Goal: Information Seeking & Learning: Learn about a topic

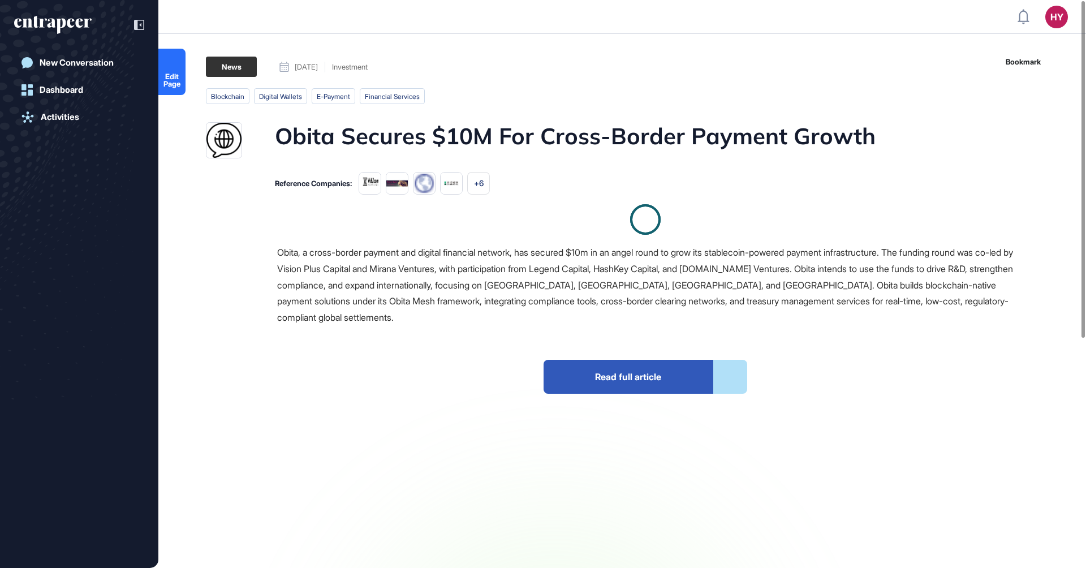
click at [430, 133] on h1 "Obita Secures $10M For Cross-Border Payment Growth" at bounding box center [575, 140] width 601 height 36
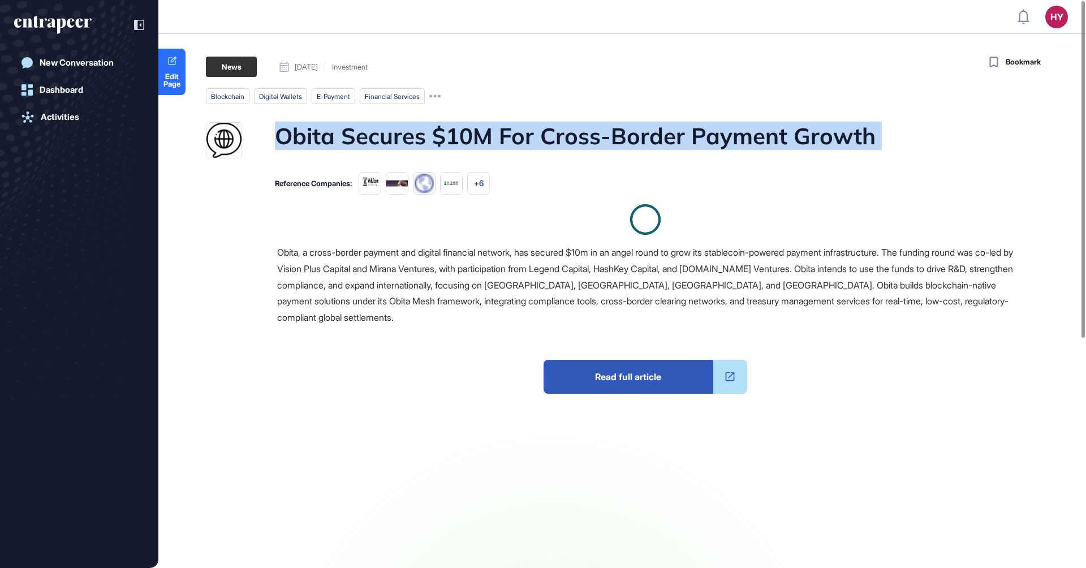
click at [430, 133] on h1 "Obita Secures $10M For Cross-Border Payment Growth" at bounding box center [575, 140] width 601 height 36
copy h1 "Obita Secures $10M For Cross-Border Payment Growth"
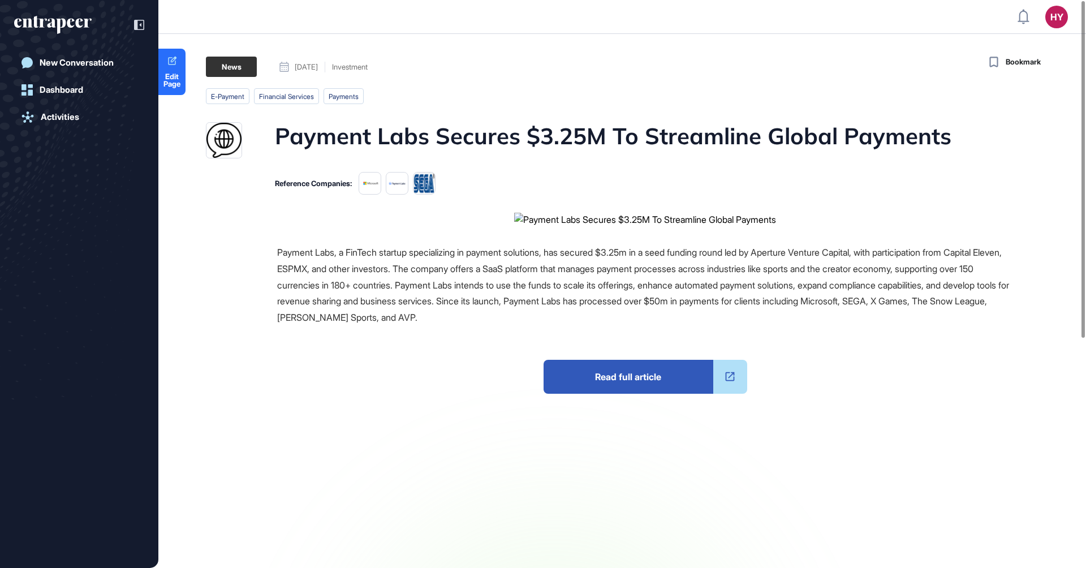
click at [488, 136] on h1 "Payment Labs Secures $3.25M To Streamline Global Payments" at bounding box center [613, 140] width 676 height 36
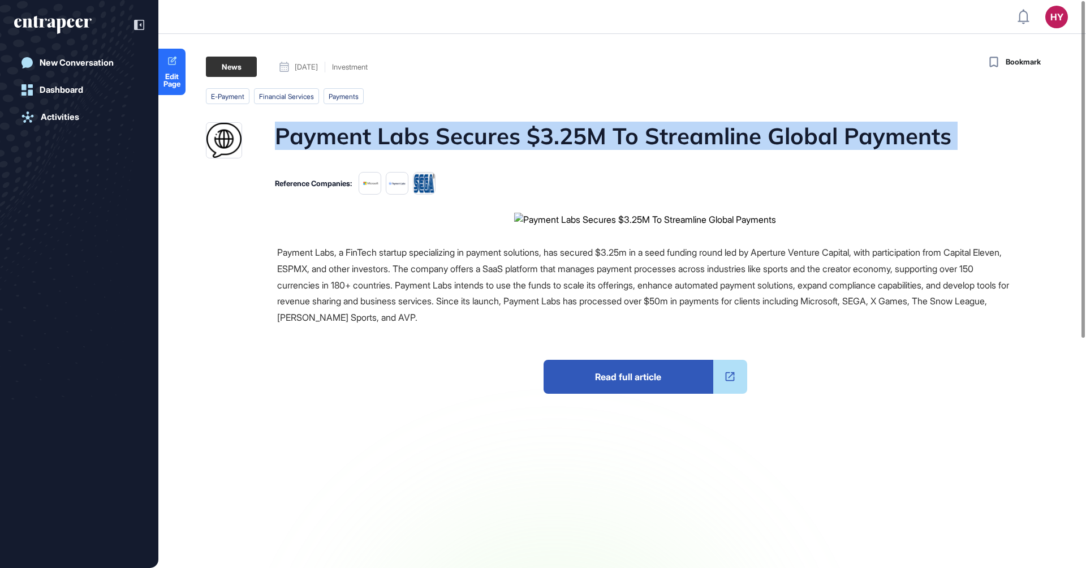
click at [488, 136] on h1 "Payment Labs Secures $3.25M To Streamline Global Payments" at bounding box center [613, 140] width 676 height 36
copy h1 "Payment Labs Secures $3.25M To Streamline Global Payments"
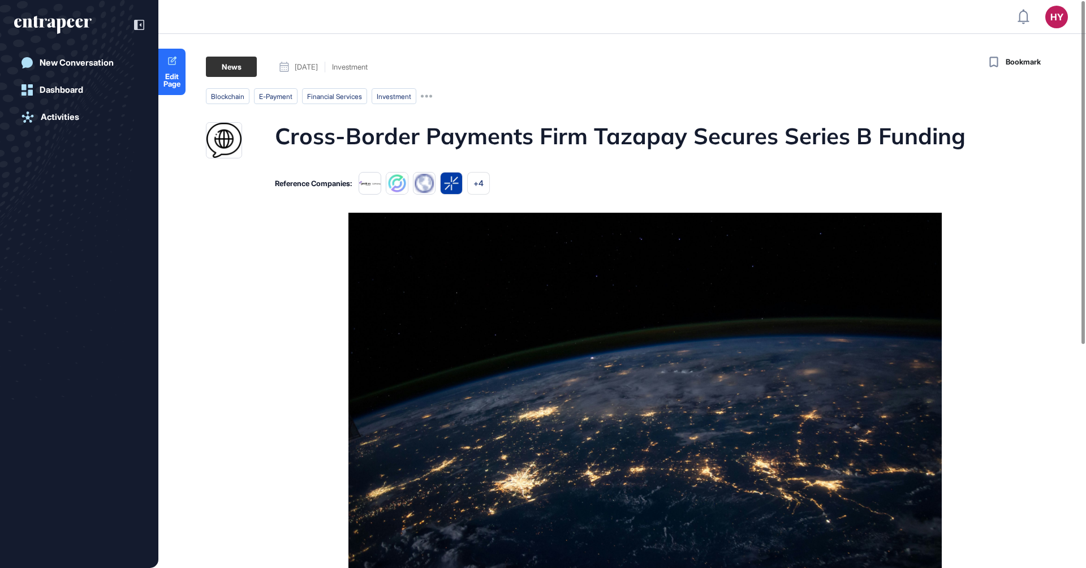
click at [612, 136] on h1 "Cross-Border Payments Firm Tazapay Secures Series B Funding" at bounding box center [620, 140] width 691 height 36
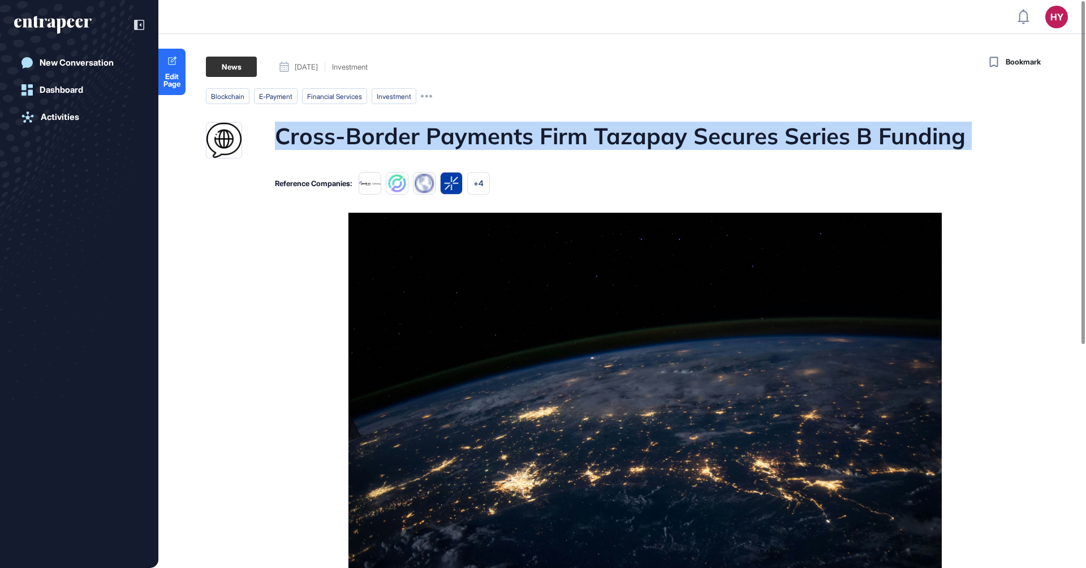
click at [612, 136] on h1 "Cross-Border Payments Firm Tazapay Secures Series B Funding" at bounding box center [620, 140] width 691 height 36
copy h1 "Cross-Border Payments Firm Tazapay Secures Series B Funding"
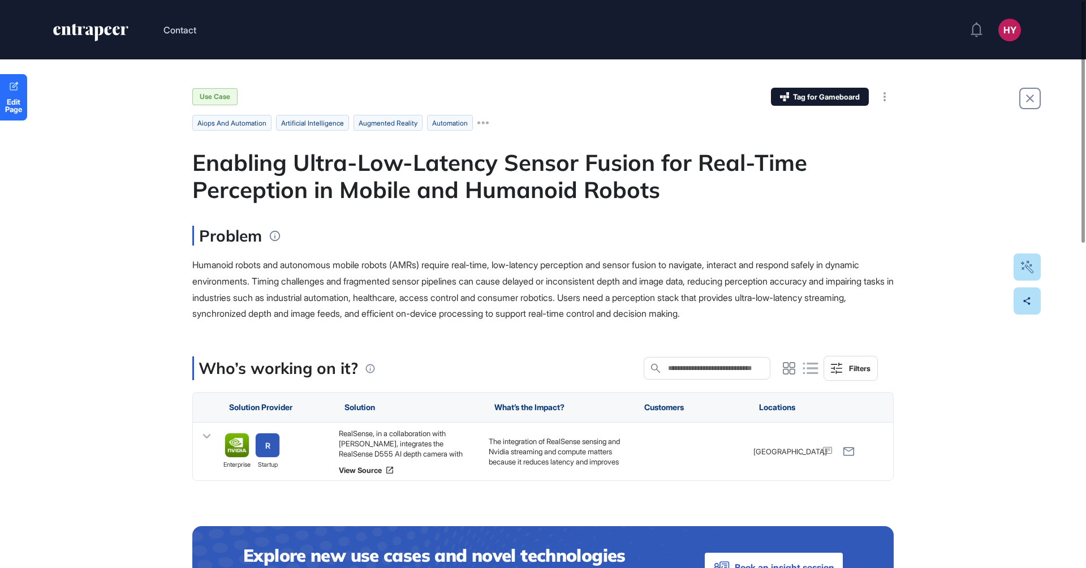
click at [454, 169] on div "Enabling Ultra-Low-Latency Sensor Fusion for Real-Time Perception in Mobile and…" at bounding box center [542, 176] width 701 height 54
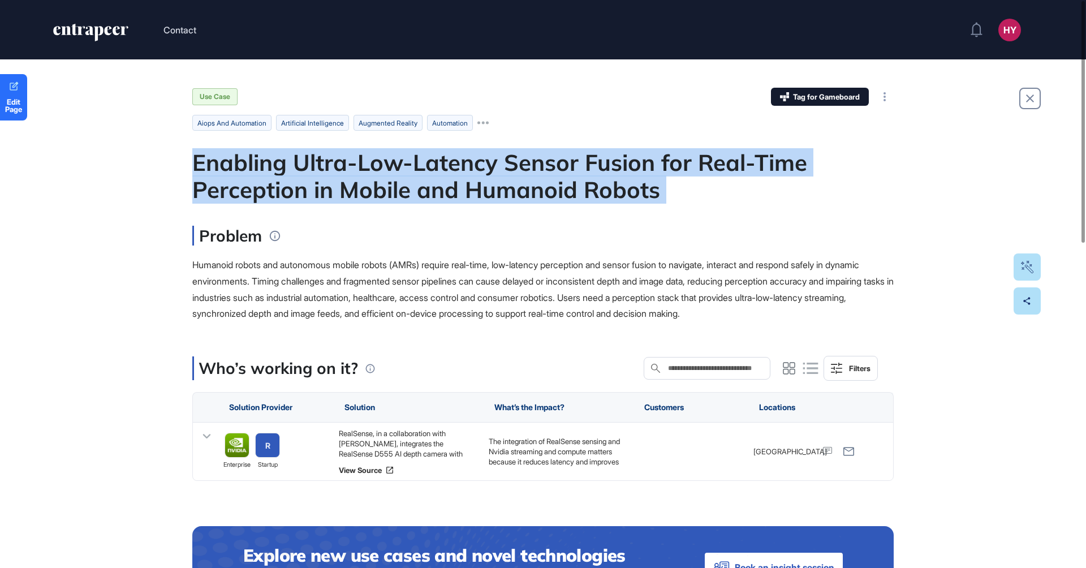
click at [454, 169] on div "Enabling Ultra-Low-Latency Sensor Fusion for Real-Time Perception in Mobile and…" at bounding box center [542, 176] width 701 height 54
copy div "Enabling Ultra-Low-Latency Sensor Fusion for Real-Time Perception in Mobile and…"
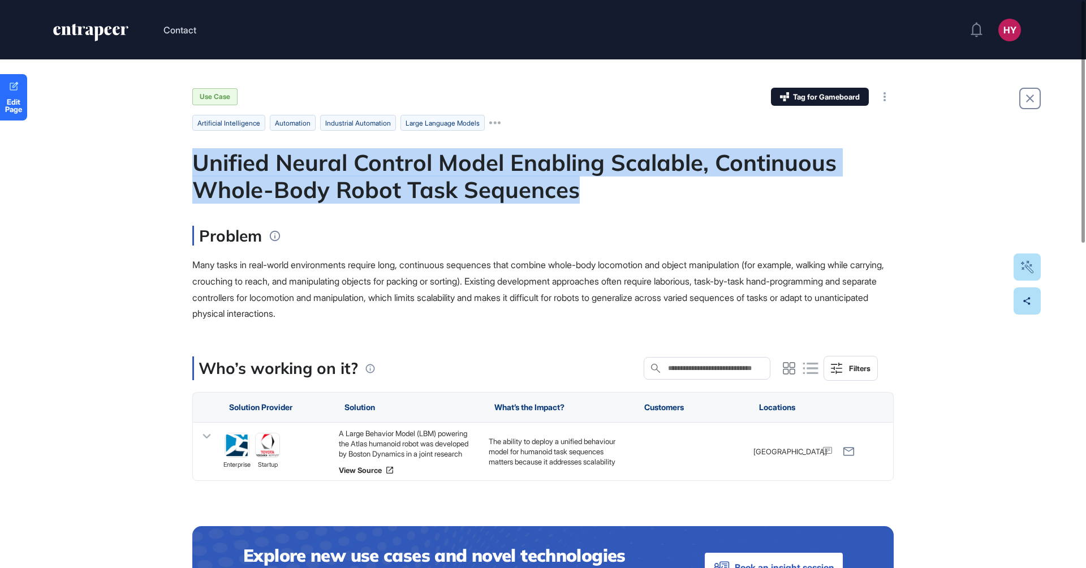
drag, startPoint x: 584, startPoint y: 190, endPoint x: 194, endPoint y: 163, distance: 391.2
click at [194, 163] on div "Unified Neural Control Model Enabling Scalable, Continuous Whole-Body Robot Tas…" at bounding box center [542, 176] width 701 height 54
copy div "Unified Neural Control Model Enabling Scalable, Continuous Whole-Body Robot Tas…"
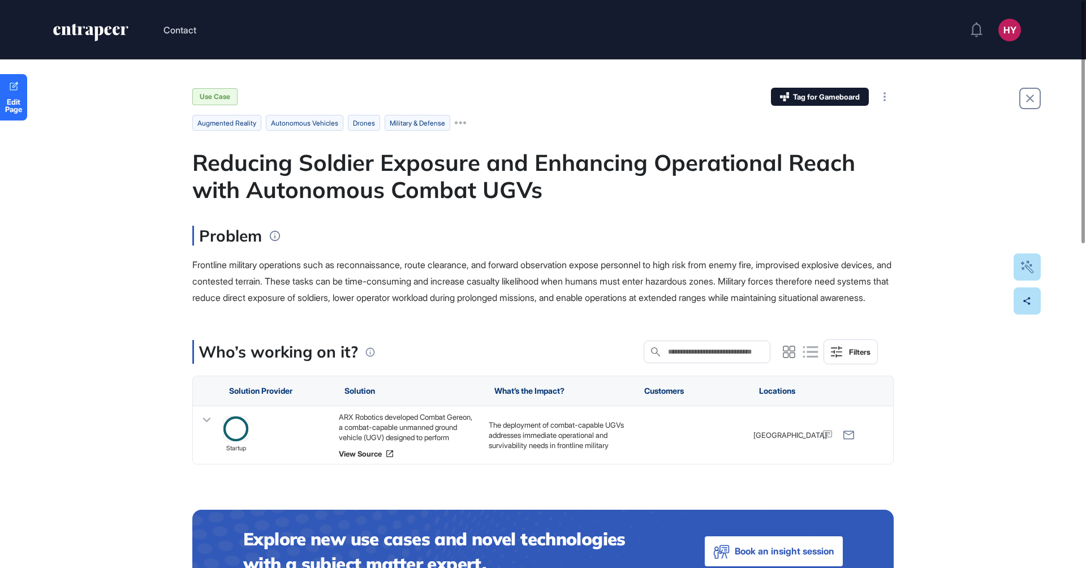
click at [378, 176] on div "Reducing Soldier Exposure and Enhancing Operational Reach with Autonomous Comba…" at bounding box center [542, 176] width 701 height 54
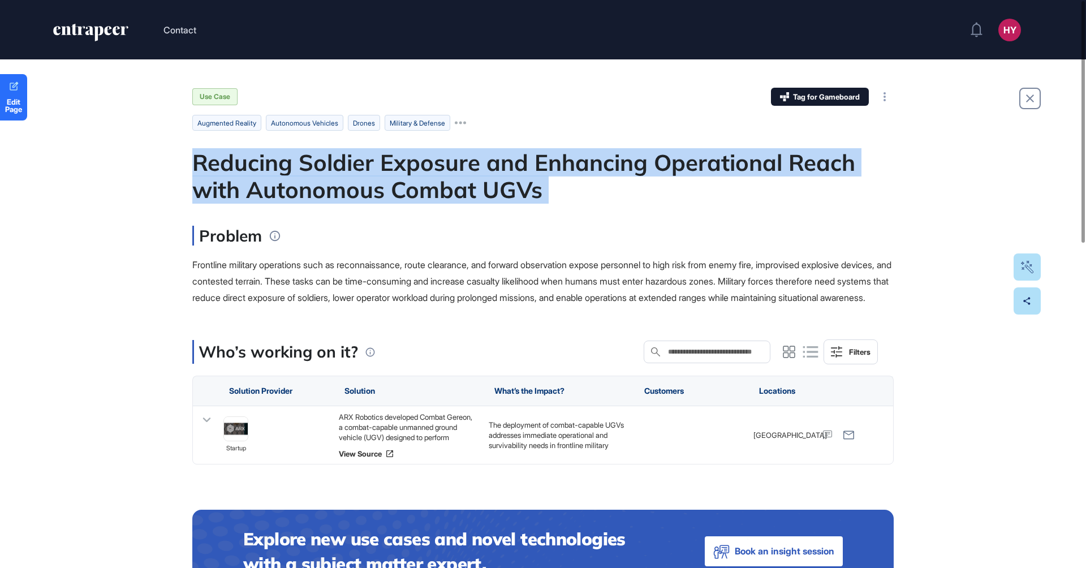
click at [378, 176] on div "Reducing Soldier Exposure and Enhancing Operational Reach with Autonomous Comba…" at bounding box center [542, 176] width 701 height 54
copy div "Reducing Soldier Exposure and Enhancing Operational Reach with Autonomous Comba…"
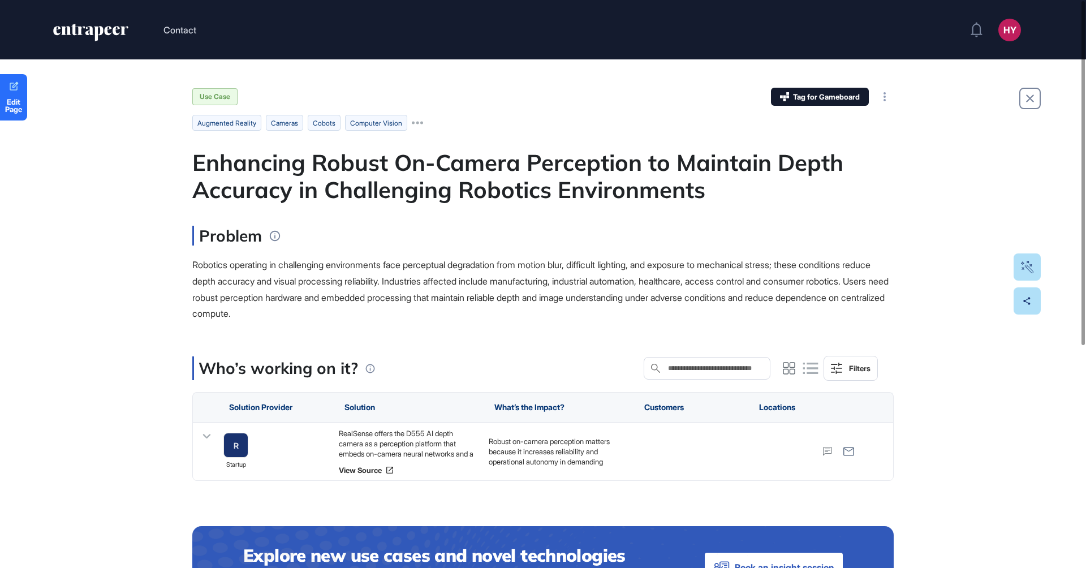
click at [420, 171] on div "Enhancing Robust On-Camera Perception to Maintain Depth Accuracy in Challenging…" at bounding box center [542, 176] width 701 height 54
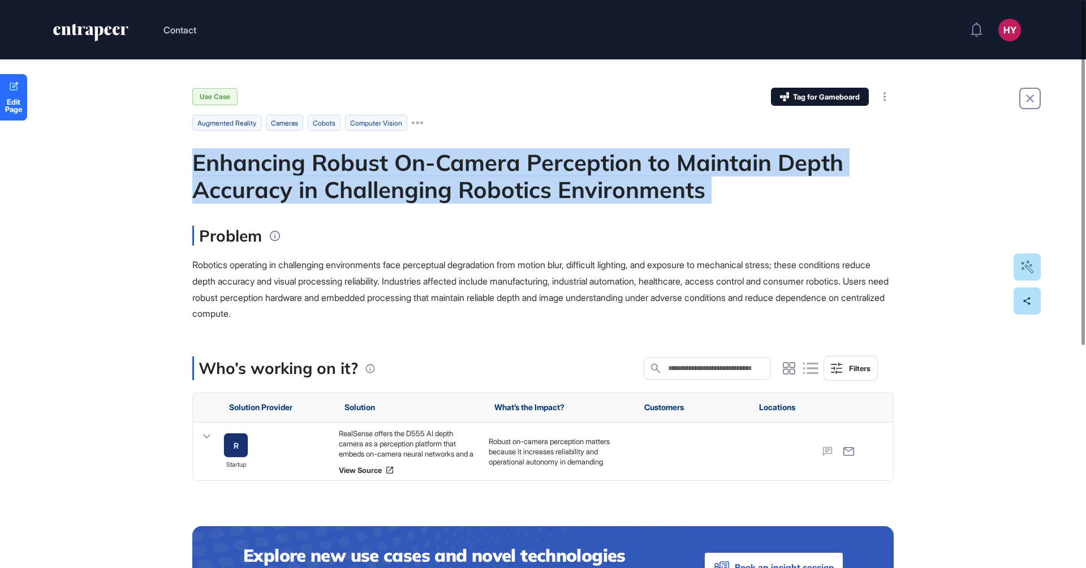
click at [420, 171] on div "Enhancing Robust On-Camera Perception to Maintain Depth Accuracy in Challenging…" at bounding box center [542, 176] width 701 height 54
copy div "Enhancing Robust On-Camera Perception to Maintain Depth Accuracy in Challenging…"
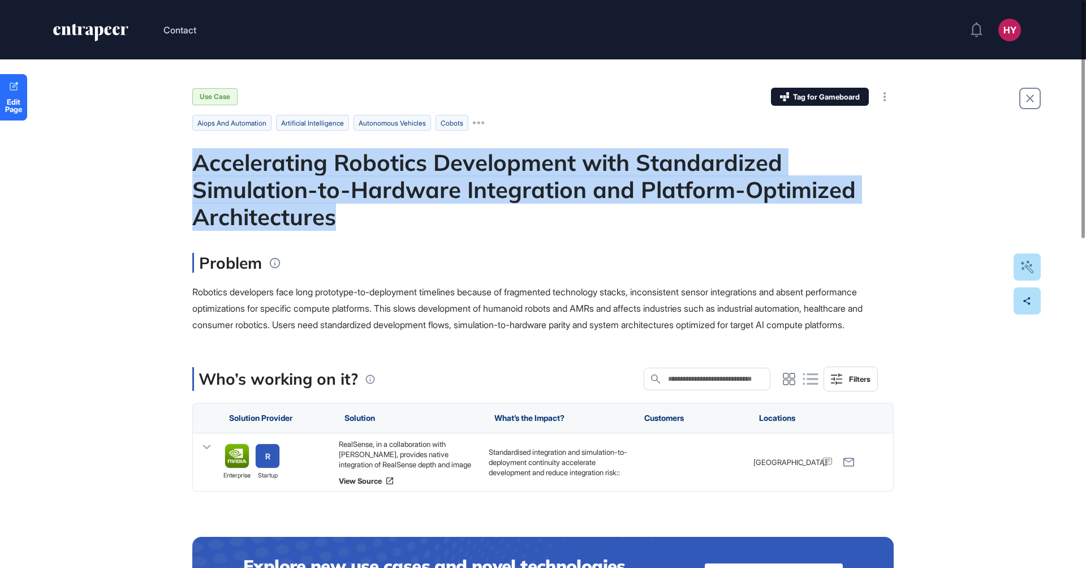
drag, startPoint x: 342, startPoint y: 218, endPoint x: 191, endPoint y: 167, distance: 159.0
copy div "Accelerating Robotics Development with Standardized Simulation-to-Hardware Inte…"
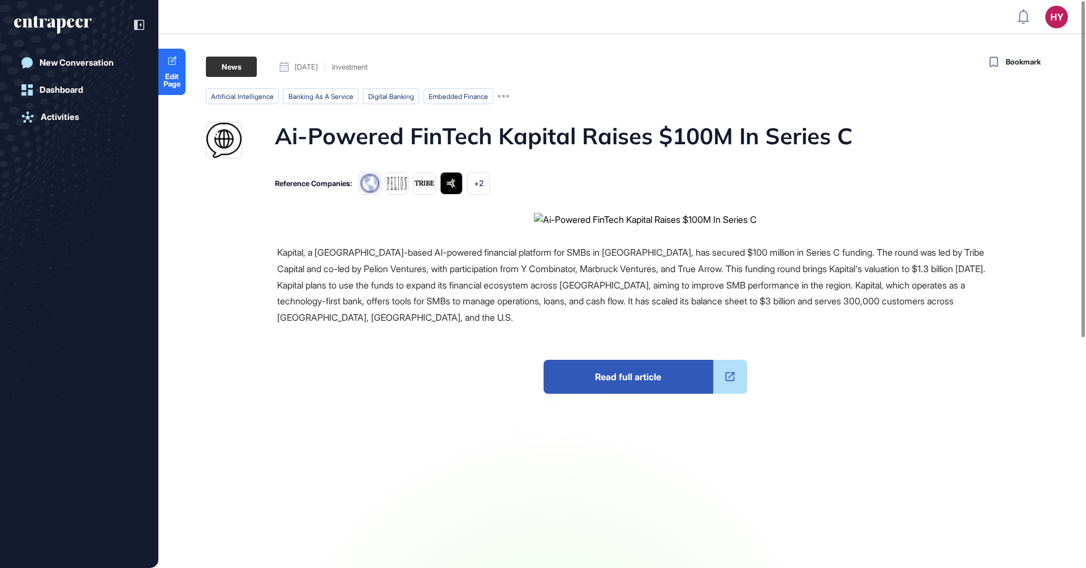
click at [572, 146] on h1 "Ai-Powered FinTech Kapital Raises $100M In Series C" at bounding box center [563, 140] width 577 height 36
click at [556, 141] on h1 "Ai-Powered FinTech Kapital Raises $100M In Series C" at bounding box center [563, 140] width 577 height 36
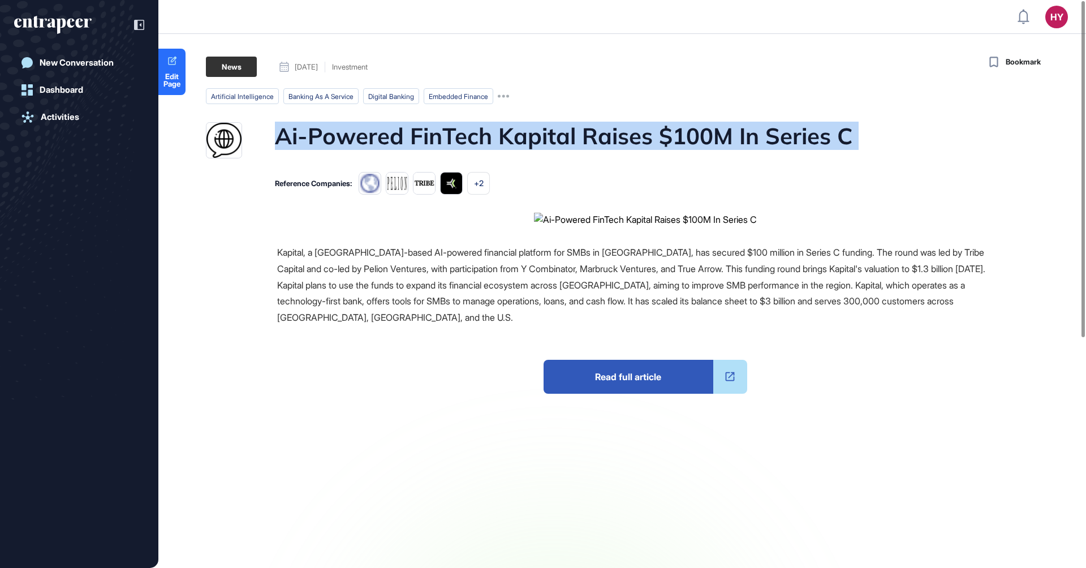
click at [556, 141] on h1 "Ai-Powered FinTech Kapital Raises $100M In Series C" at bounding box center [563, 140] width 577 height 36
copy h1 "Ai-Powered FinTech Kapital Raises $100M In Series C"
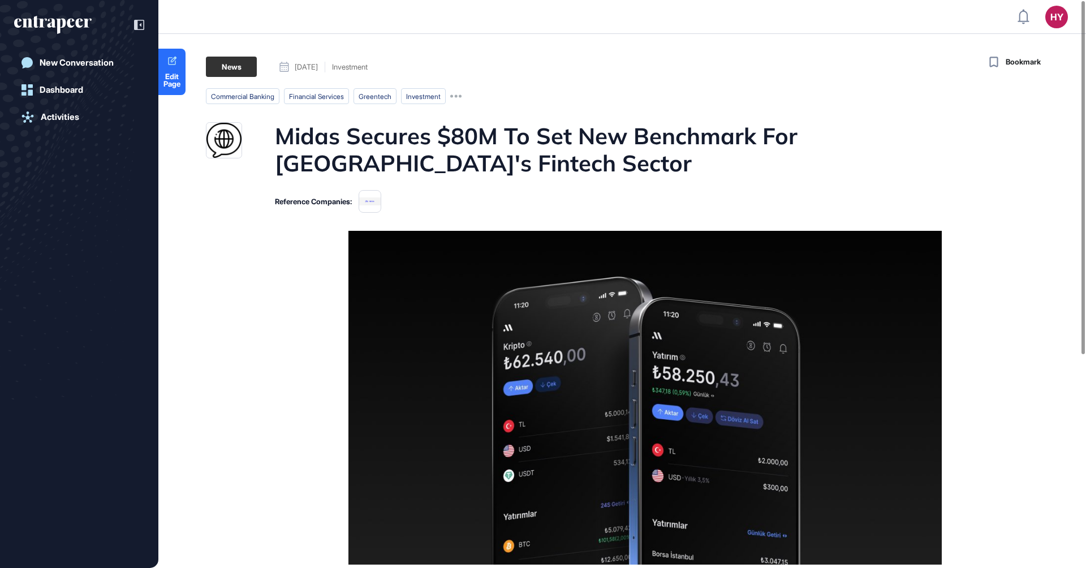
click at [523, 133] on h1 "Midas Secures $80M To Set New Benchmark For Türkiye's Fintech Sector" at bounding box center [644, 149] width 738 height 54
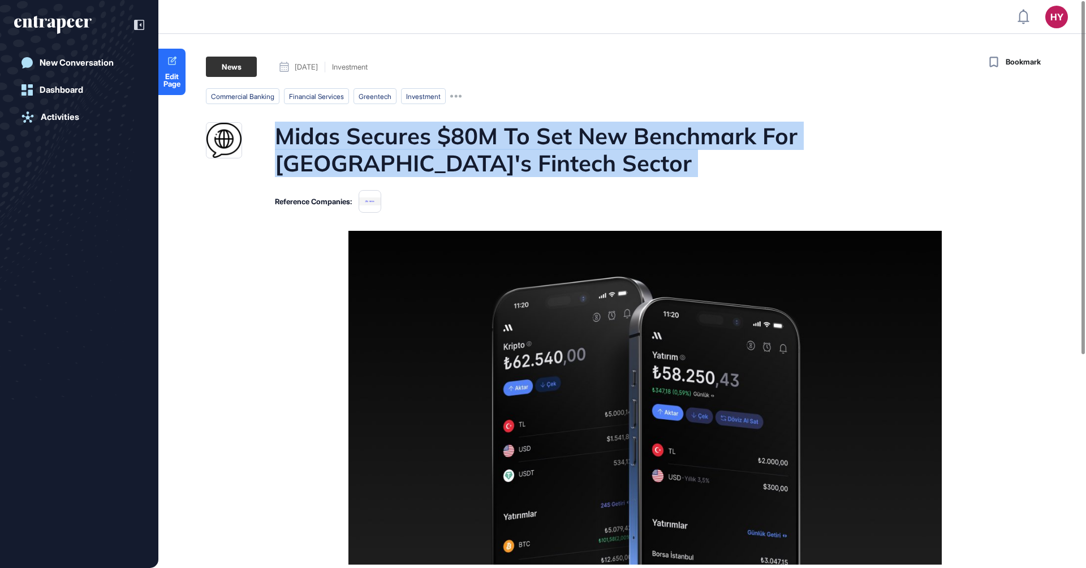
click at [523, 133] on h1 "Midas Secures $80M To Set New Benchmark For Türkiye's Fintech Sector" at bounding box center [644, 149] width 738 height 54
copy h1 "Midas Secures $80M To Set New Benchmark For Türkiye's Fintech Sector"
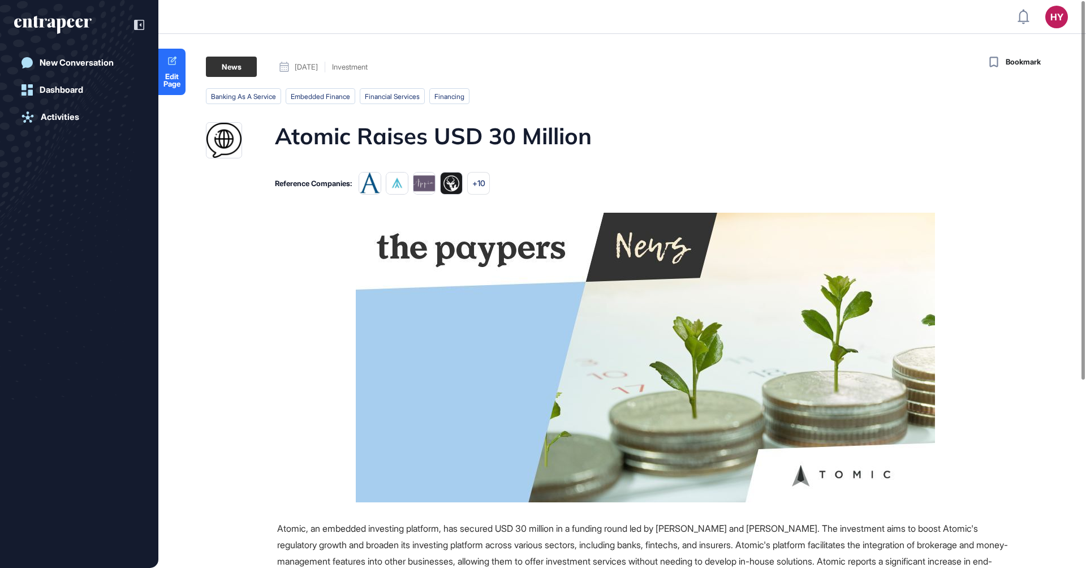
click at [510, 136] on h1 "Atomic Raises USD 30 Million" at bounding box center [433, 140] width 317 height 36
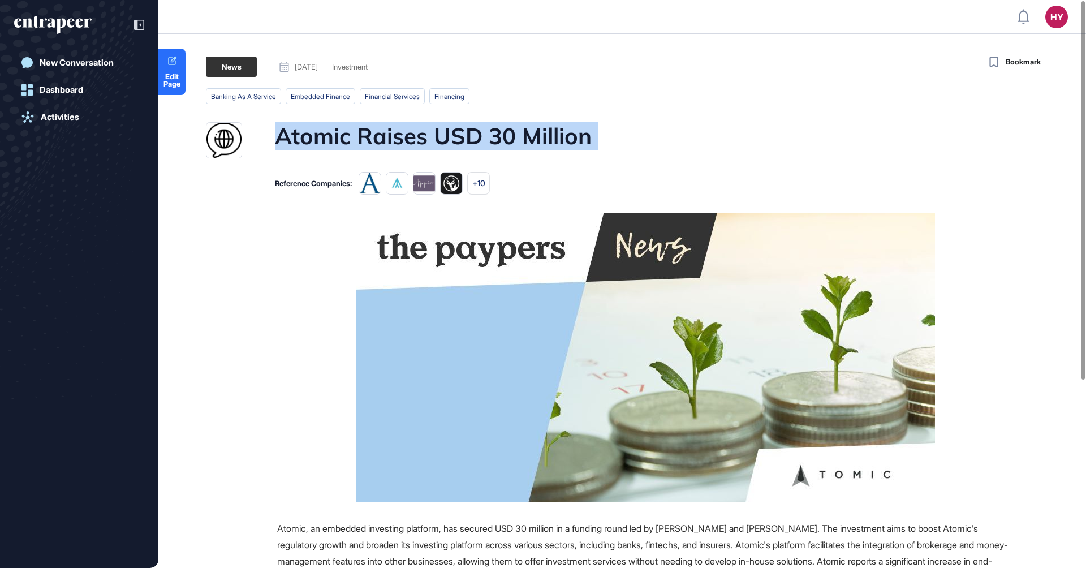
click at [510, 136] on h1 "Atomic Raises USD 30 Million" at bounding box center [433, 140] width 317 height 36
copy h1 "Atomic Raises USD 30 Million"
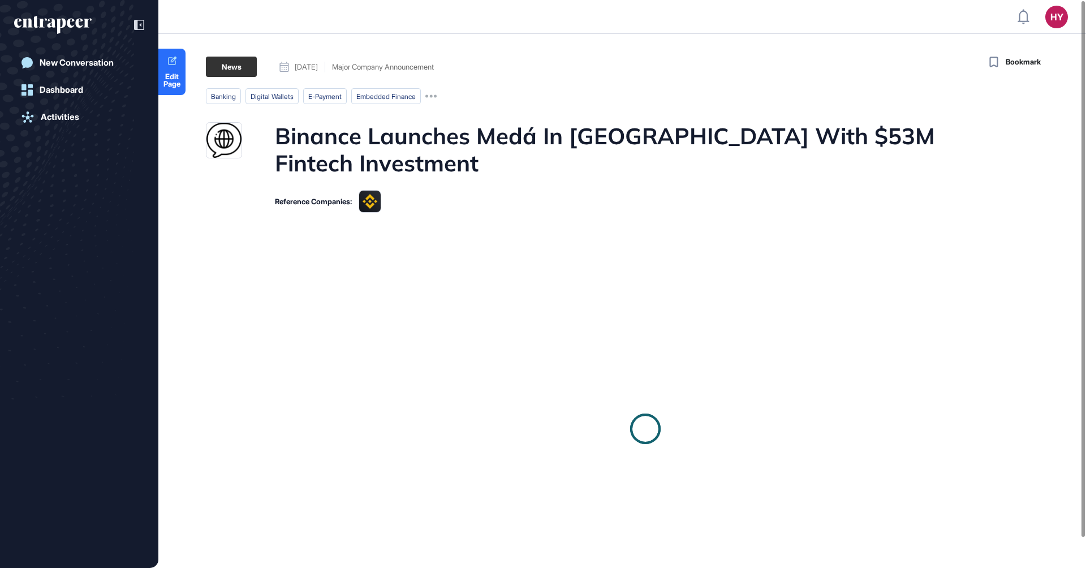
click at [530, 136] on h1 "Binance Launches Medá In [GEOGRAPHIC_DATA] With $53M Fintech Investment" at bounding box center [644, 149] width 738 height 54
click at [530, 136] on h1 "Binance Launches Medá In Mexico With $53M Fintech Investment" at bounding box center [644, 149] width 738 height 54
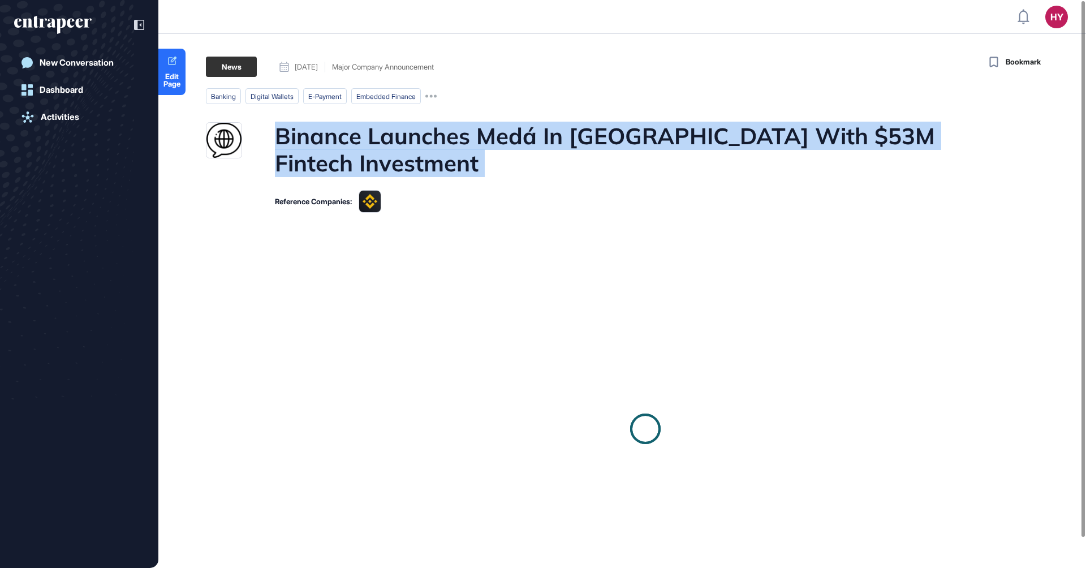
click at [530, 136] on h1 "Binance Launches Medá In Mexico With $53M Fintech Investment" at bounding box center [644, 149] width 738 height 54
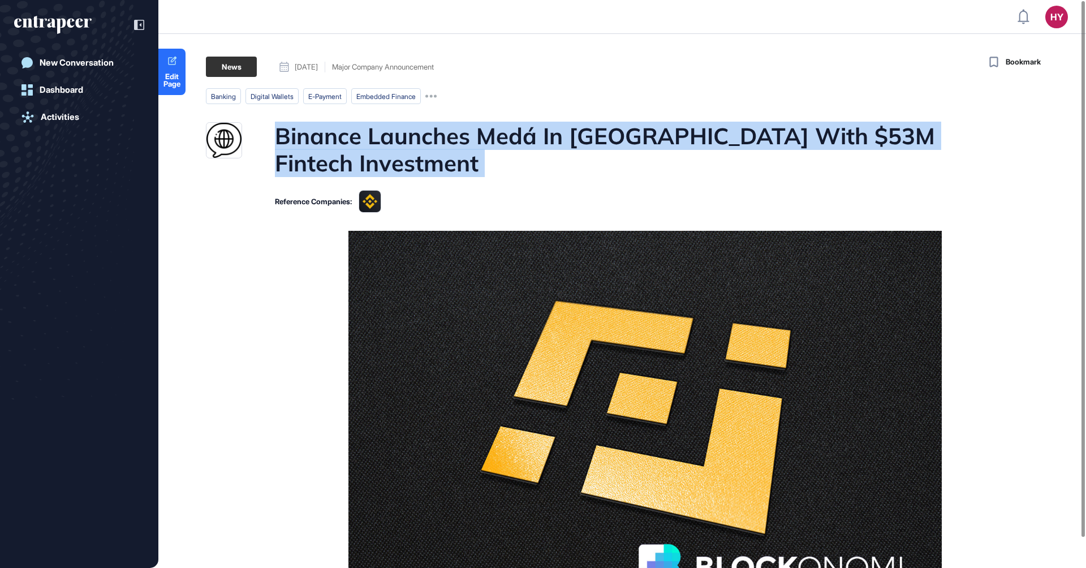
click at [532, 144] on h1 "Binance Launches Medá In Mexico With $53M Fintech Investment" at bounding box center [644, 149] width 738 height 54
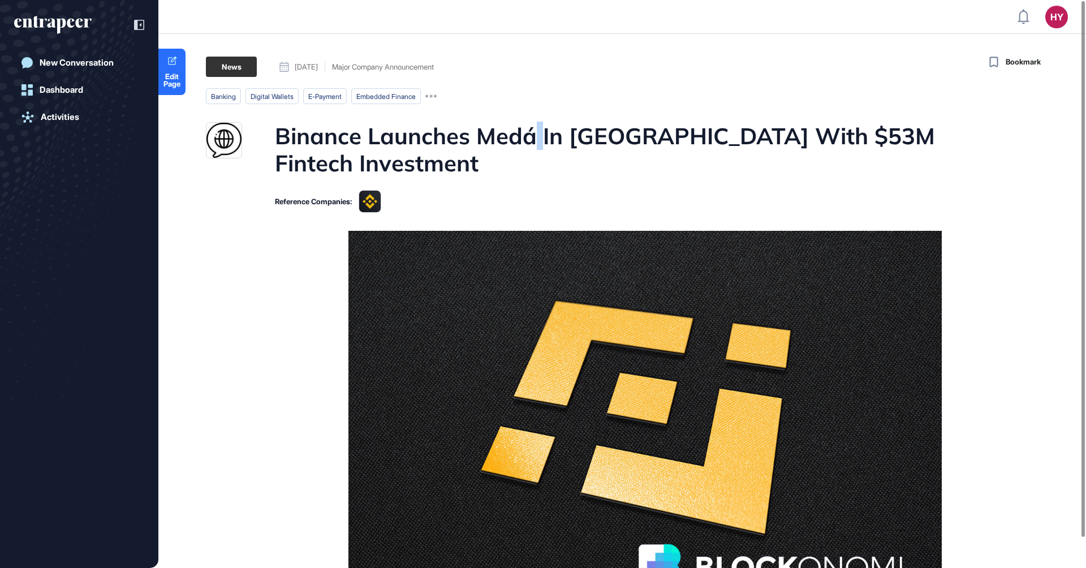
click at [532, 144] on h1 "Binance Launches Medá In Mexico With $53M Fintech Investment" at bounding box center [644, 149] width 738 height 54
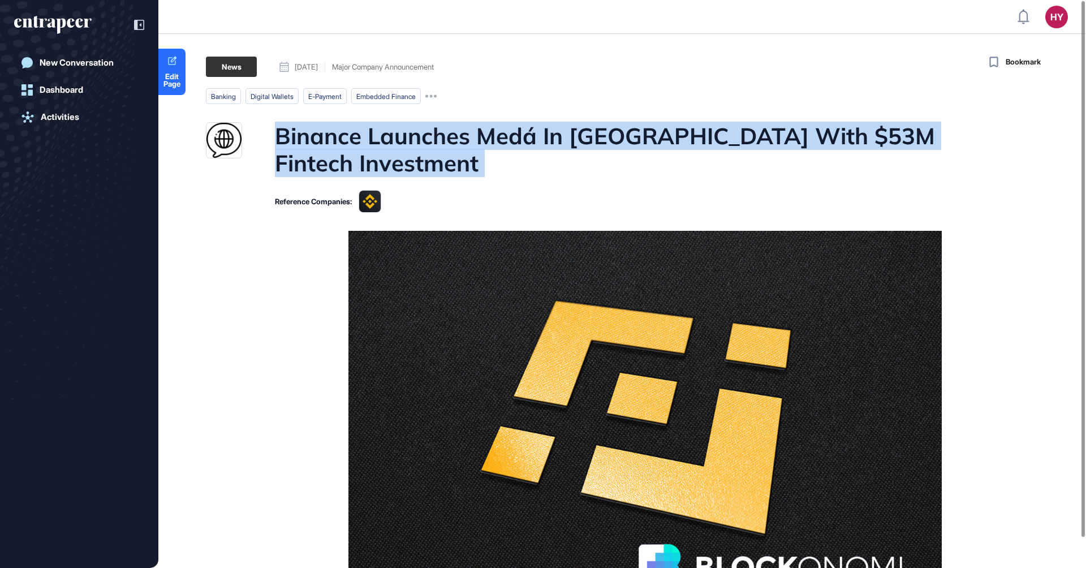
click at [532, 144] on h1 "Binance Launches Medá In Mexico With $53M Fintech Investment" at bounding box center [644, 149] width 738 height 54
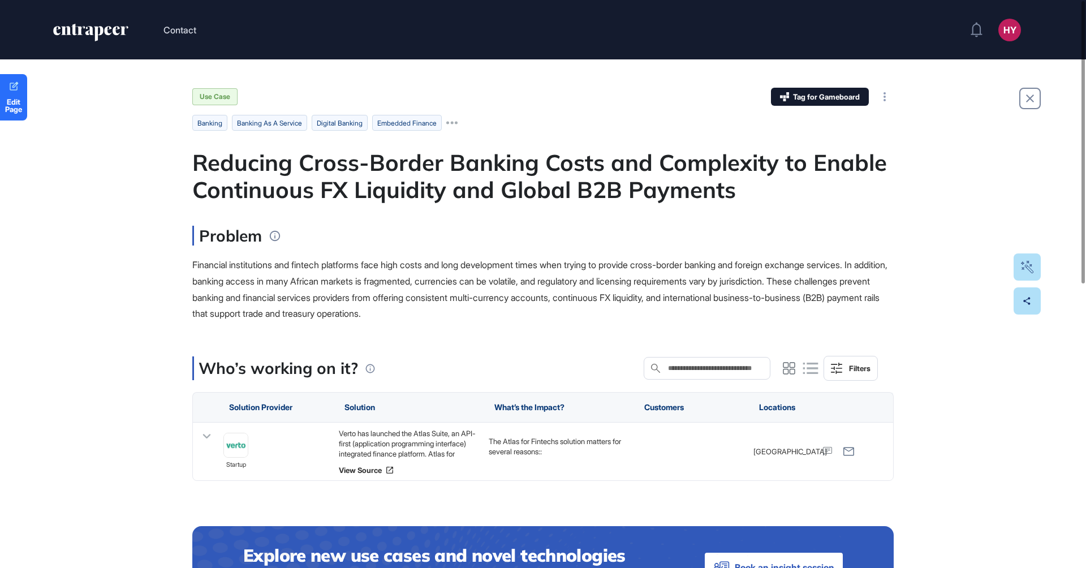
click at [503, 177] on div "Reducing Cross-Border Banking Costs and Complexity to Enable Continuous FX Liqu…" at bounding box center [542, 176] width 701 height 54
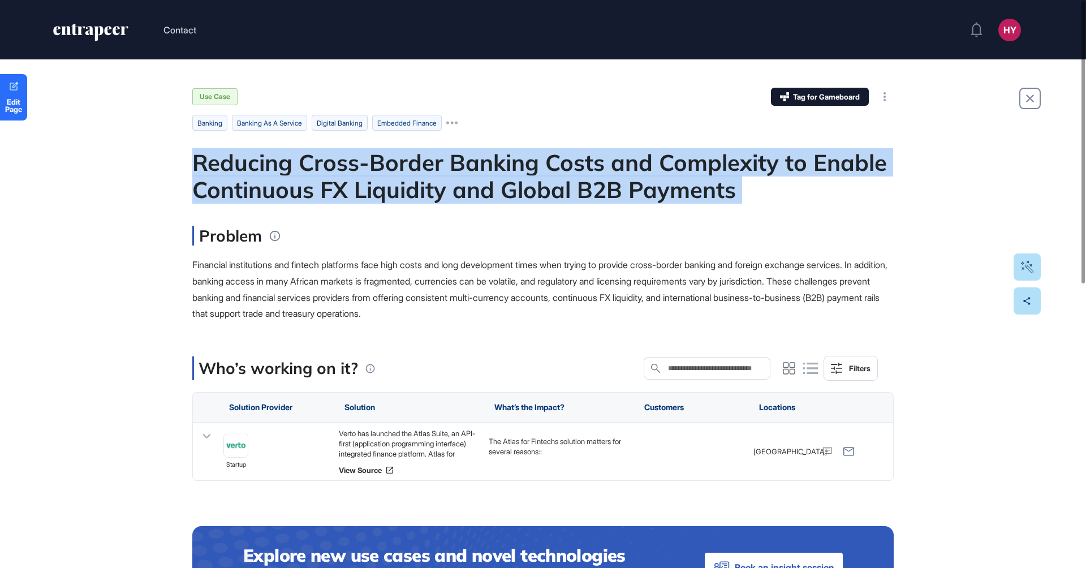
click at [503, 177] on div "Reducing Cross-Border Banking Costs and Complexity to Enable Continuous FX Liqu…" at bounding box center [542, 176] width 701 height 54
copy div "Reducing Cross-Border Banking Costs and Complexity to Enable Continuous FX Liqu…"
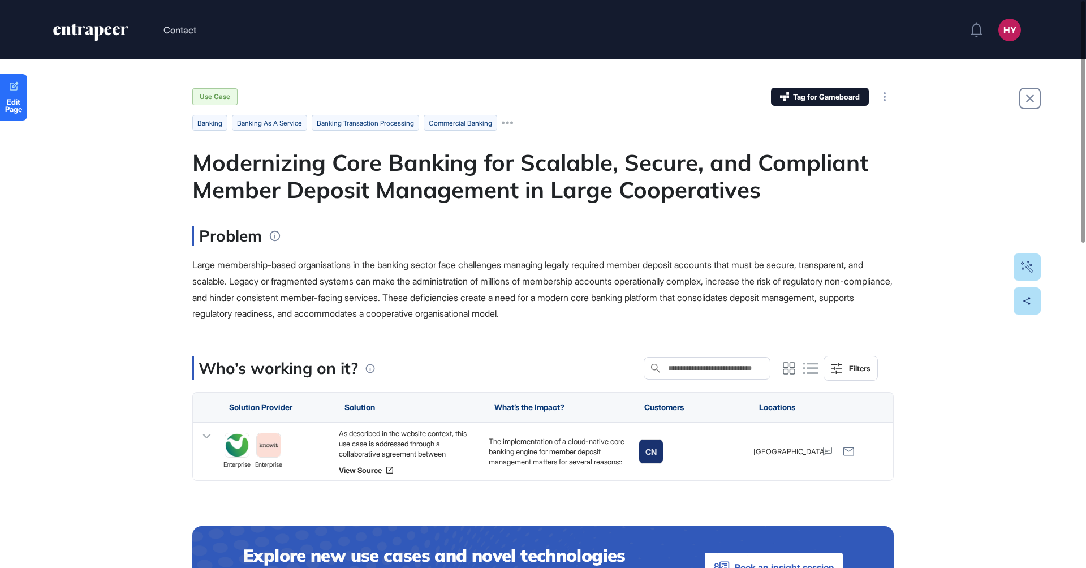
click at [512, 165] on div "Modernizing Core Banking for Scalable, Secure, and Compliant Member Deposit Man…" at bounding box center [542, 176] width 701 height 54
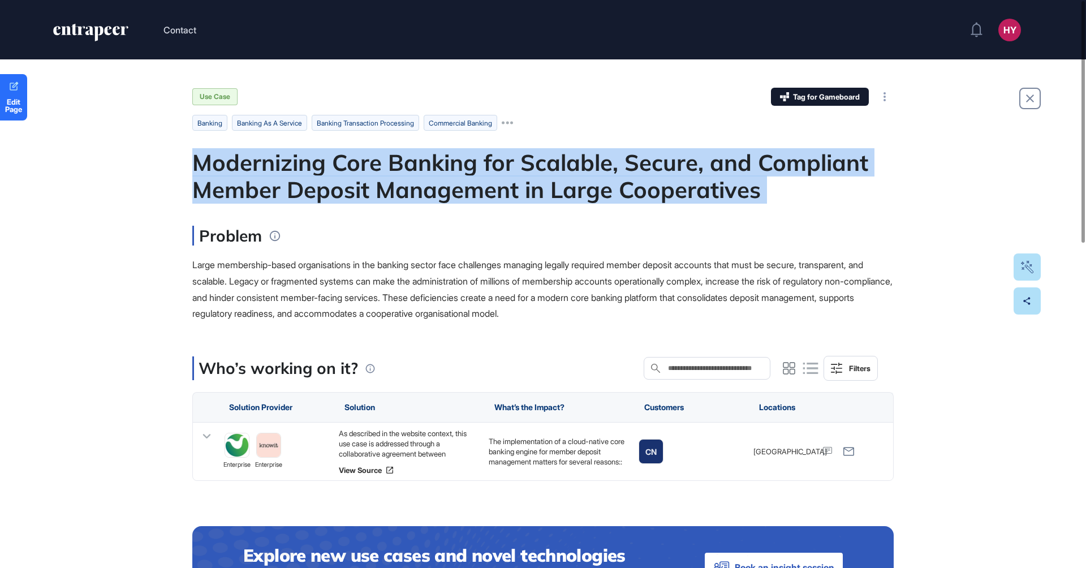
click at [511, 165] on div "Modernizing Core Banking for Scalable, Secure, and Compliant Member Deposit Man…" at bounding box center [542, 176] width 701 height 54
copy div "Modernizing Core Banking for Scalable, Secure, and Compliant Member Deposit Man…"
click at [551, 180] on div "Modernizing Core Banking for Scalable, Secure, and Compliant Member Deposit Man…" at bounding box center [542, 176] width 701 height 54
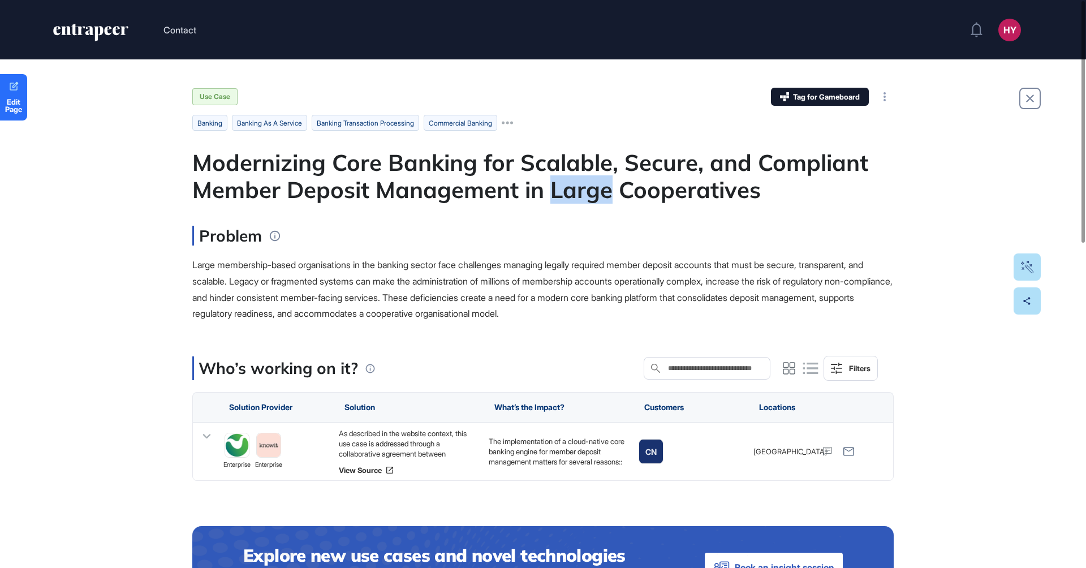
click at [551, 180] on div "Modernizing Core Banking for Scalable, Secure, and Compliant Member Deposit Man…" at bounding box center [542, 176] width 701 height 54
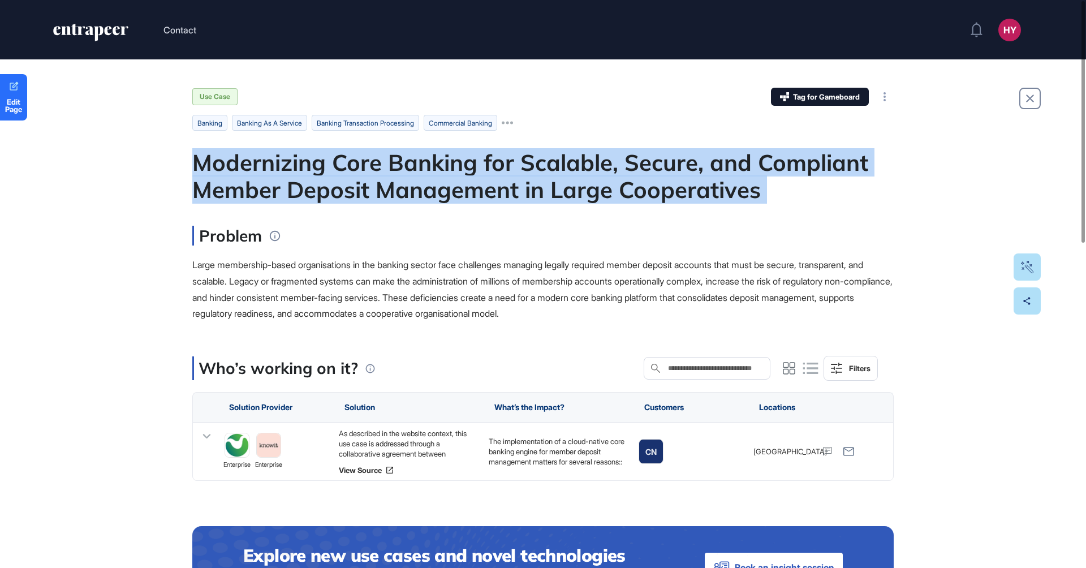
click at [551, 180] on div "Modernizing Core Banking for Scalable, Secure, and Compliant Member Deposit Man…" at bounding box center [542, 176] width 701 height 54
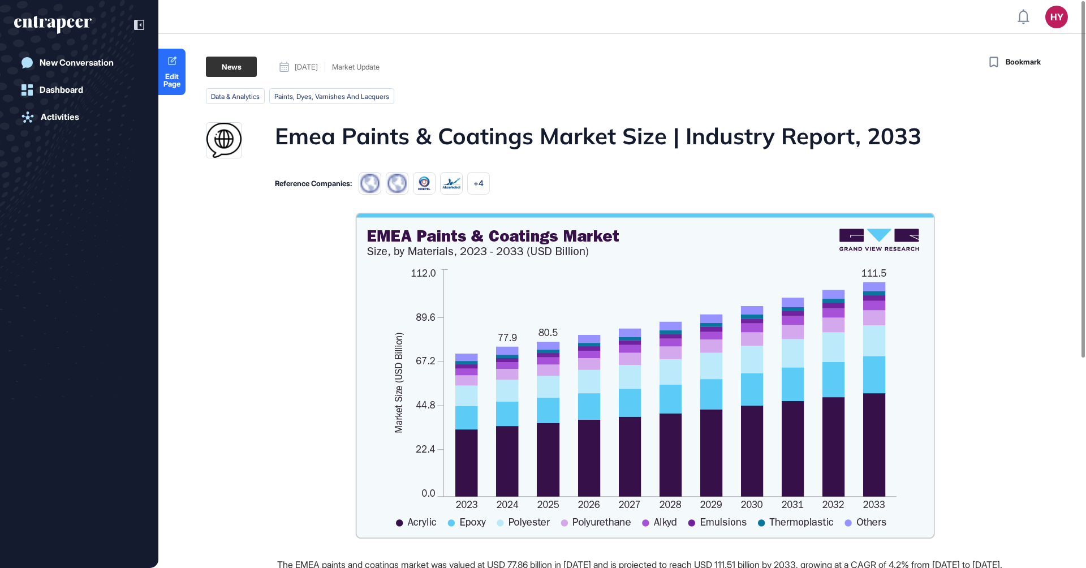
click at [566, 140] on h1 "Emea Paints & Coatings Market Size | Industry Report, 2033" at bounding box center [598, 140] width 646 height 36
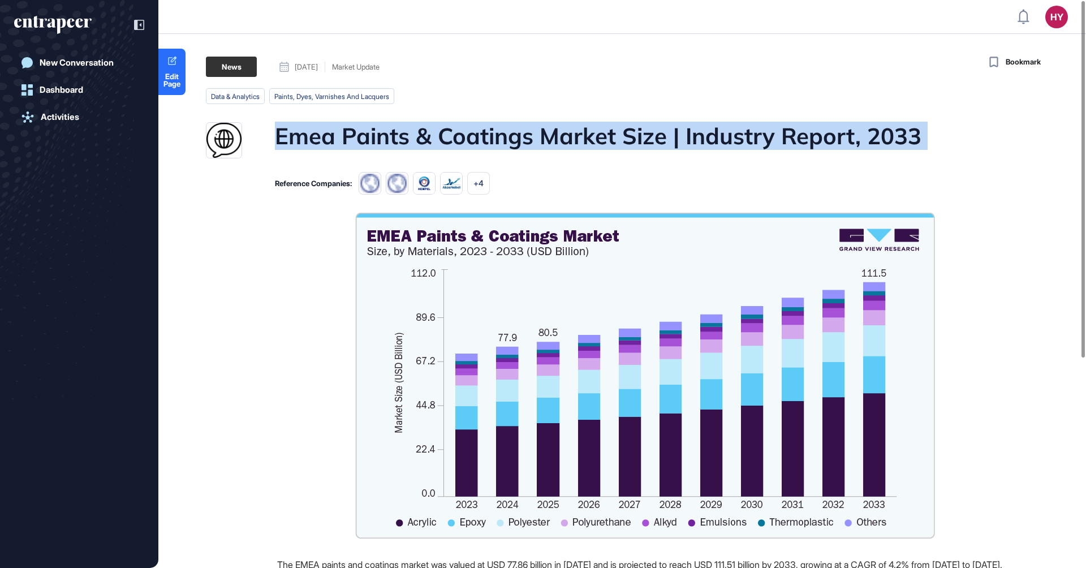
click at [566, 140] on h1 "Emea Paints & Coatings Market Size | Industry Report, 2033" at bounding box center [598, 140] width 646 height 36
copy h1 "Emea Paints & Coatings Market Size | Industry Report, 2033"
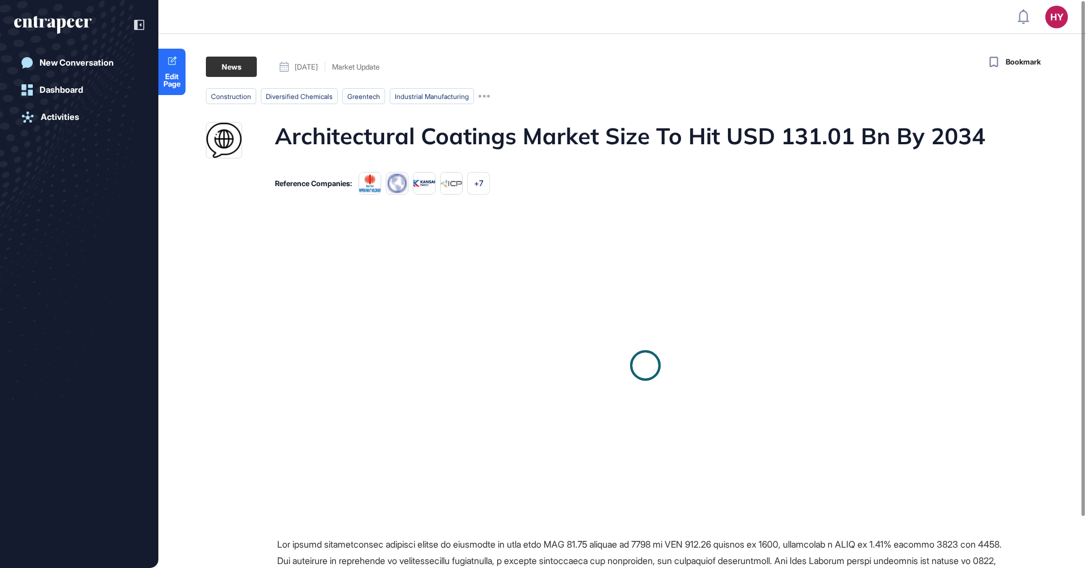
click at [521, 132] on h1 "Architectural Coatings Market Size To Hit USD 131.01 Bn By 2034" at bounding box center [630, 140] width 710 height 36
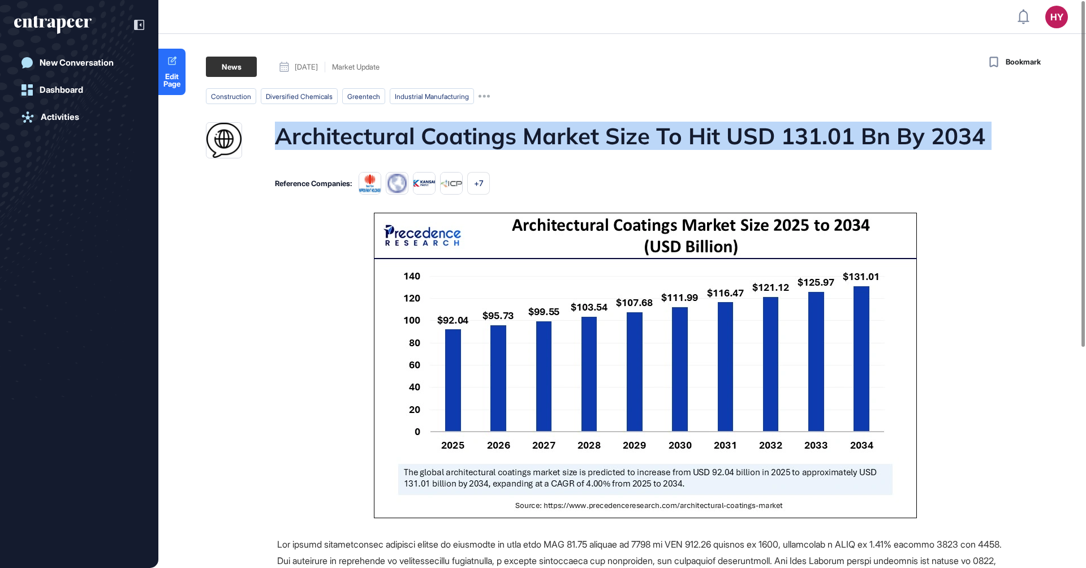
click at [521, 132] on h1 "Architectural Coatings Market Size To Hit USD 131.01 Bn By 2034" at bounding box center [630, 140] width 710 height 36
copy h1 "Architectural Coatings Market Size To Hit USD 131.01 Bn By 2034"
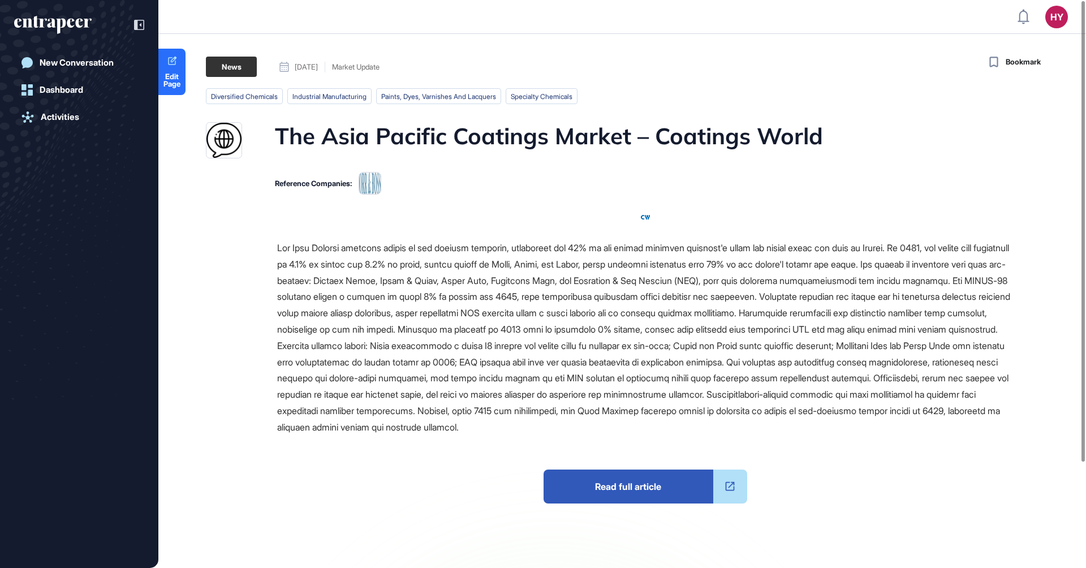
click at [414, 138] on h1 "The Asia Pacific Coatings Market – Coatings World" at bounding box center [549, 140] width 548 height 36
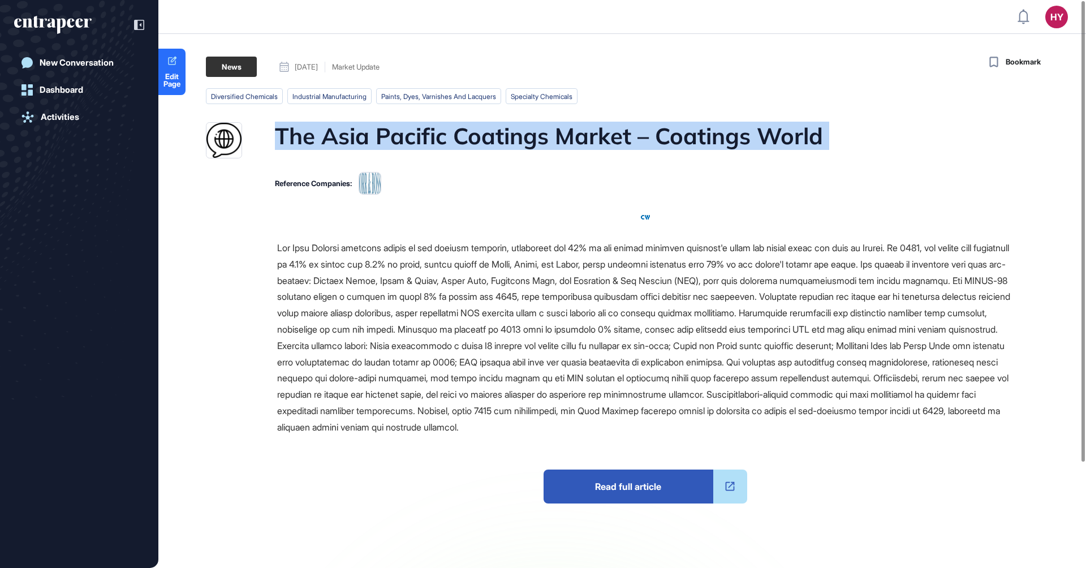
click at [414, 138] on h1 "The Asia Pacific Coatings Market – Coatings World" at bounding box center [549, 140] width 548 height 36
copy h1 "The Asia Pacific Coatings Market – Coatings World"
click at [635, 142] on h1 "The Asia Pacific Coatings Market – Coatings World" at bounding box center [549, 140] width 548 height 36
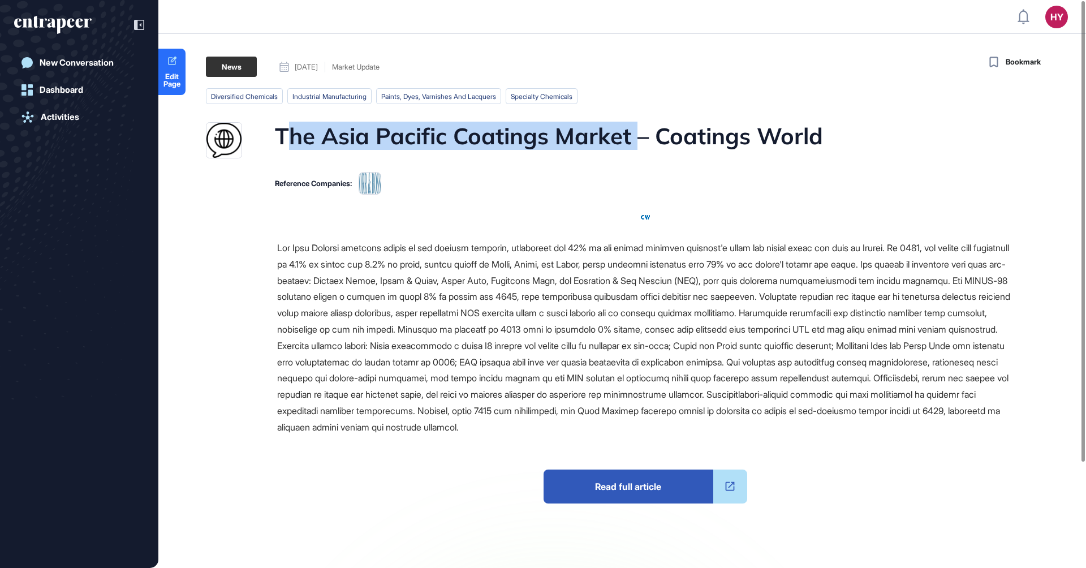
drag, startPoint x: 634, startPoint y: 136, endPoint x: 283, endPoint y: 137, distance: 350.6
click at [283, 137] on h1 "The Asia Pacific Coatings Market – Coatings World" at bounding box center [549, 140] width 548 height 36
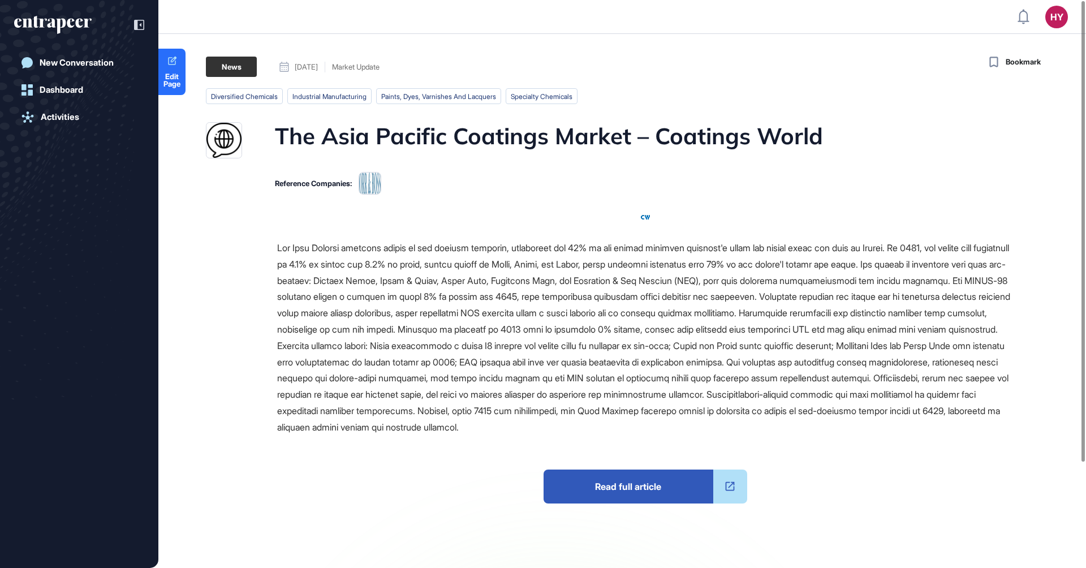
click at [357, 351] on div at bounding box center [645, 338] width 736 height 196
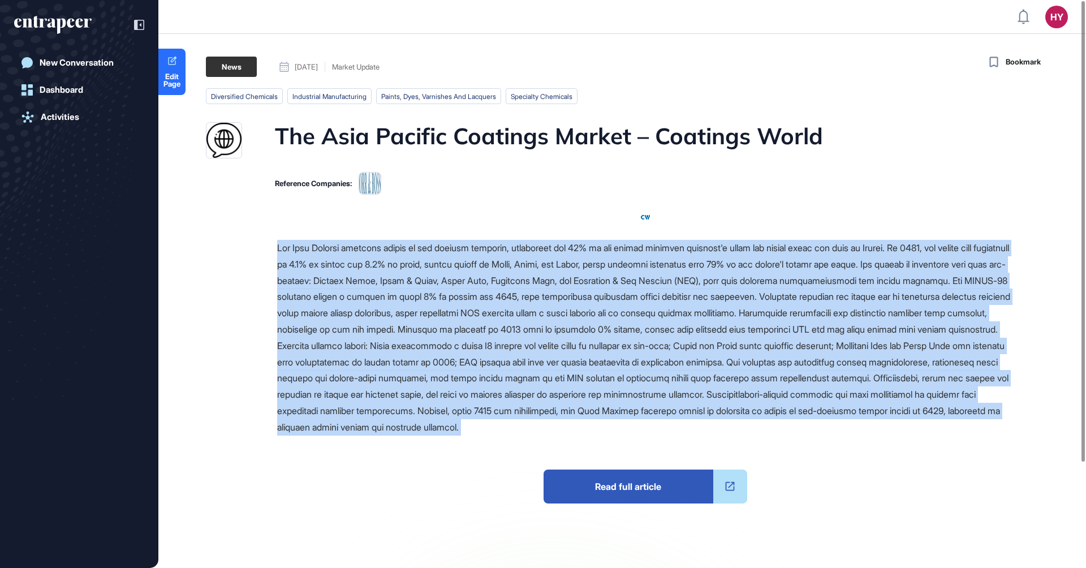
click at [357, 351] on div at bounding box center [645, 338] width 736 height 196
copy span "The Asia Pacific coatings market is the largest globally, accounting for 46% of…"
click at [628, 497] on span "Read full article" at bounding box center [628, 486] width 170 height 34
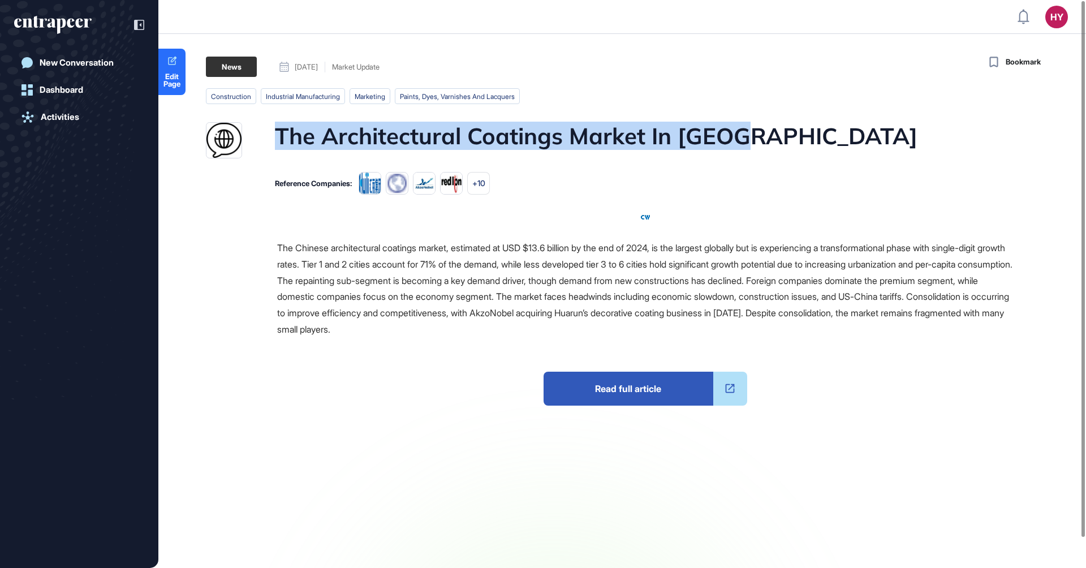
drag, startPoint x: 750, startPoint y: 137, endPoint x: 276, endPoint y: 137, distance: 474.5
click at [276, 137] on div "The Architectural Coatings Market In [GEOGRAPHIC_DATA]" at bounding box center [609, 140] width 807 height 36
copy h1 "The Architectural Coatings Market In [GEOGRAPHIC_DATA]"
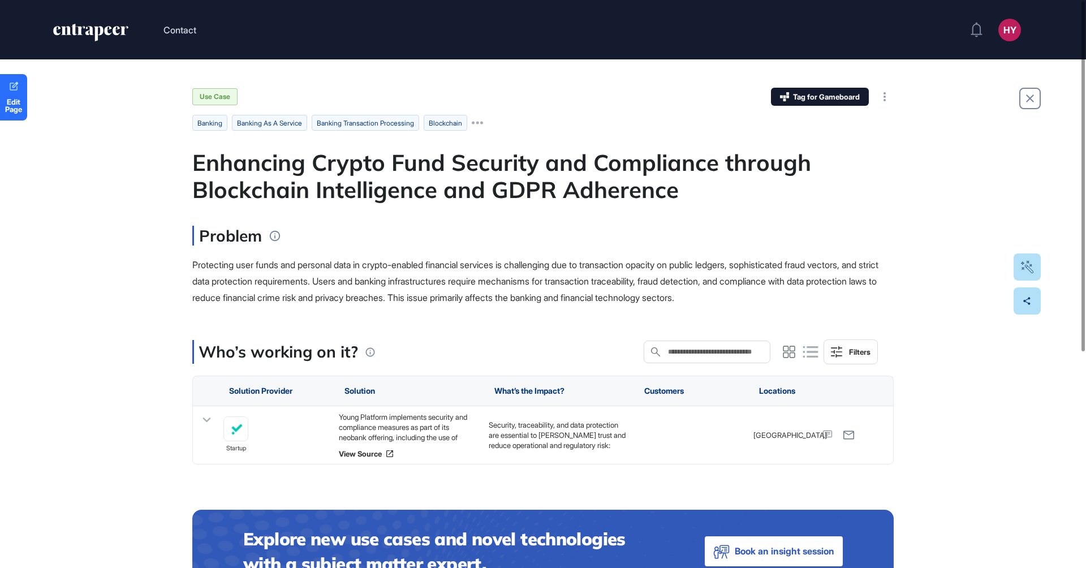
click at [565, 162] on div "Enhancing Crypto Fund Security and Compliance through Blockchain Intelligence a…" at bounding box center [542, 176] width 701 height 54
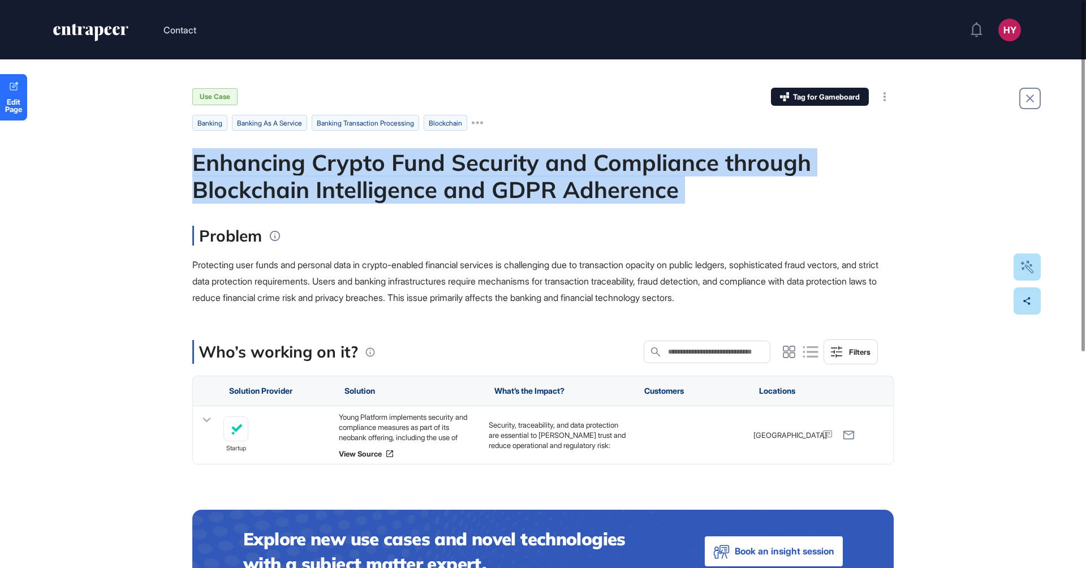
click at [565, 162] on div "Enhancing Crypto Fund Security and Compliance through Blockchain Intelligence a…" at bounding box center [542, 176] width 701 height 54
copy div "Enhancing Crypto Fund Security and Compliance through Blockchain Intelligence a…"
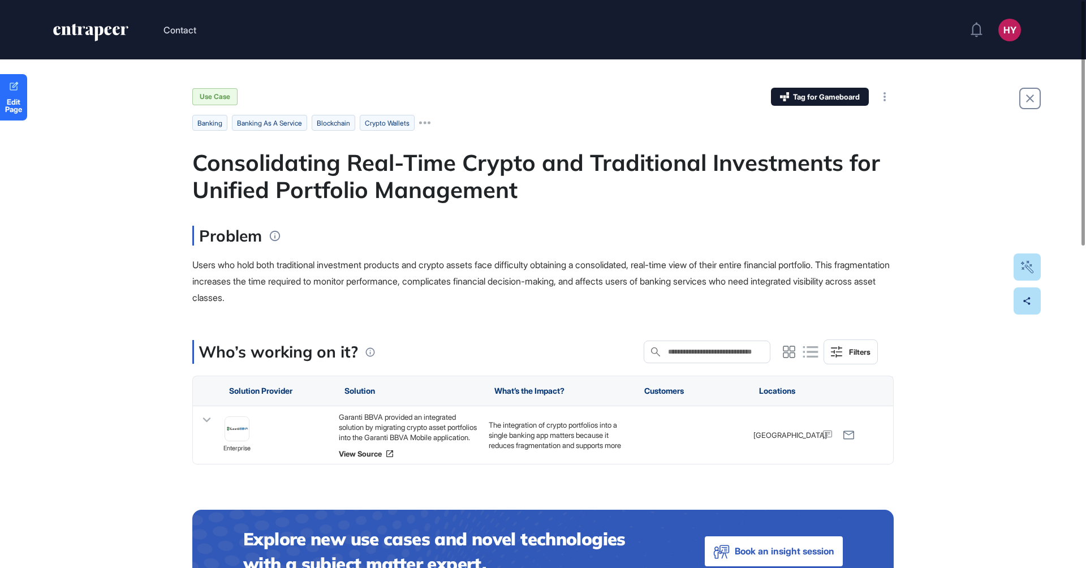
click at [434, 166] on div "Consolidating Real-Time Crypto and Traditional Investments for Unified Portfoli…" at bounding box center [542, 176] width 701 height 54
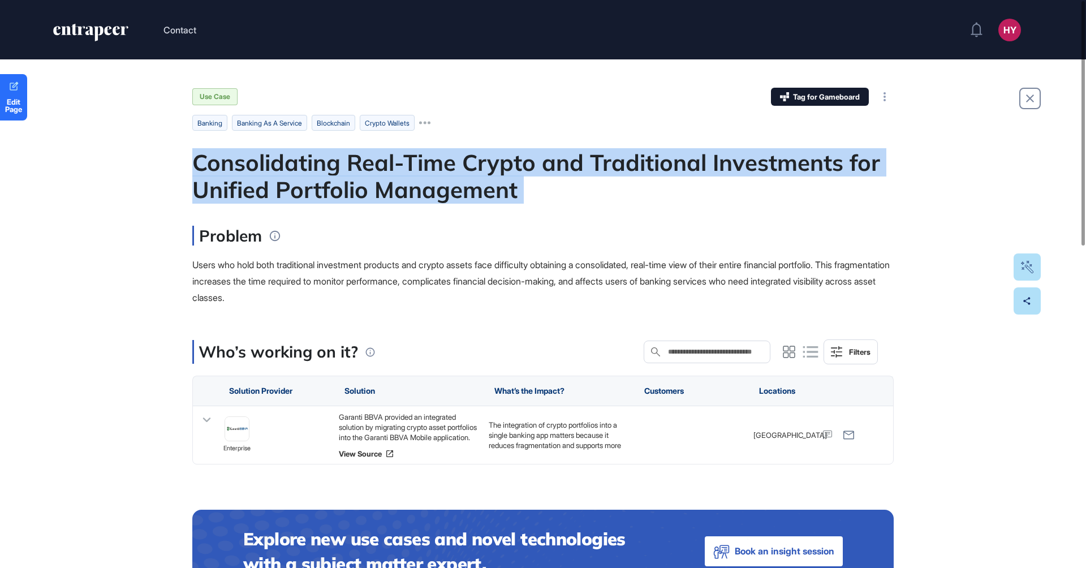
click at [434, 166] on div "Consolidating Real-Time Crypto and Traditional Investments for Unified Portfoli…" at bounding box center [542, 176] width 701 height 54
copy div "Consolidating Real-Time Crypto and Traditional Investments for Unified Portfoli…"
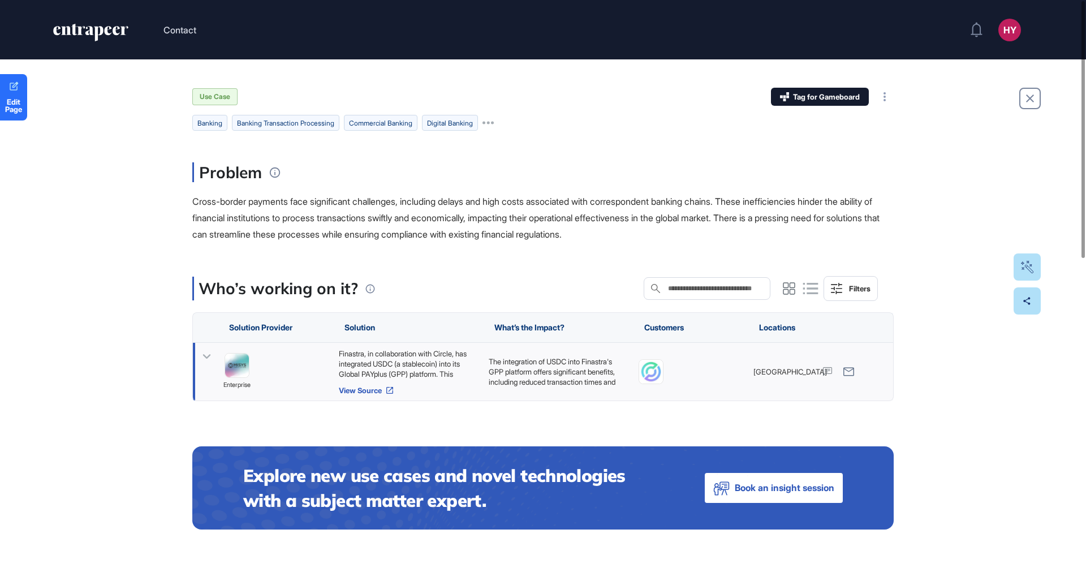
click at [369, 390] on link "View Source" at bounding box center [408, 390] width 139 height 9
